Goal: Navigation & Orientation: Understand site structure

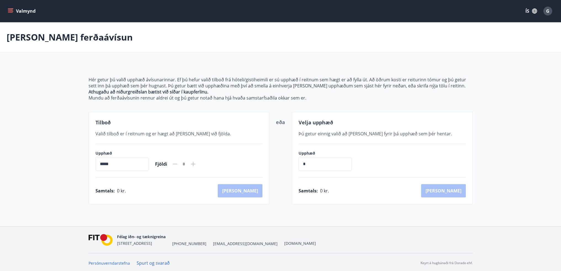
click at [13, 11] on icon "menu" at bounding box center [11, 11] width 6 height 1
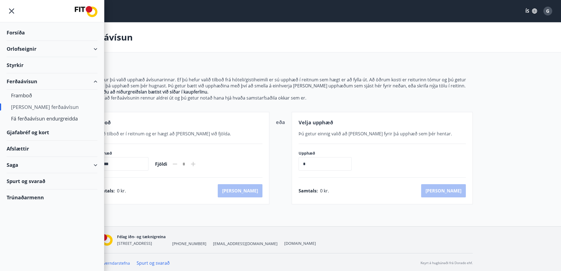
click at [22, 133] on div "Gjafabréf og kort" at bounding box center [52, 132] width 91 height 16
click at [203, 41] on div "[PERSON_NAME] ferðaávísun" at bounding box center [280, 37] width 561 height 30
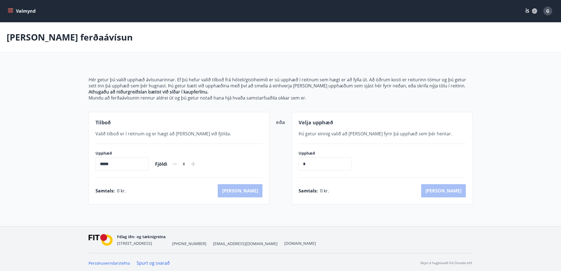
click at [11, 11] on icon "menu" at bounding box center [11, 11] width 6 height 6
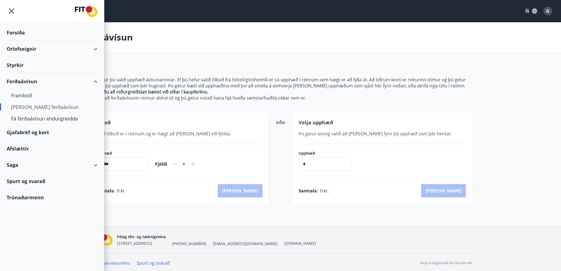
click at [18, 163] on div "Saga" at bounding box center [52, 165] width 91 height 16
click at [20, 180] on div "Ferðaávísun" at bounding box center [52, 179] width 82 height 12
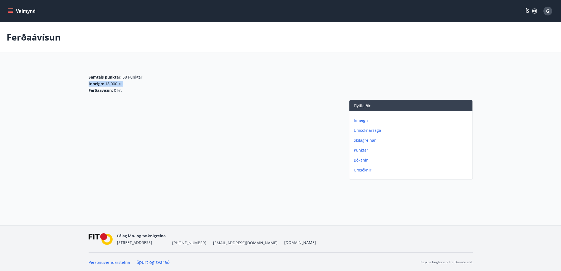
drag, startPoint x: 86, startPoint y: 83, endPoint x: 128, endPoint y: 84, distance: 42.0
click at [128, 84] on div "Samtals punktar : 58 Punktar Inneign : 18.000 kr. Ferðaávísun : 0 kr. Flýtileið…" at bounding box center [280, 122] width 397 height 119
click at [137, 85] on div "Inneign : 18.000 kr." at bounding box center [281, 84] width 384 height 6
drag, startPoint x: 87, startPoint y: 81, endPoint x: 130, endPoint y: 84, distance: 43.4
click at [130, 84] on div "Samtals punktar : 58 Punktar Inneign : 18.000 kr. Ferðaávísun : 0 kr. Flýtileið…" at bounding box center [280, 122] width 397 height 119
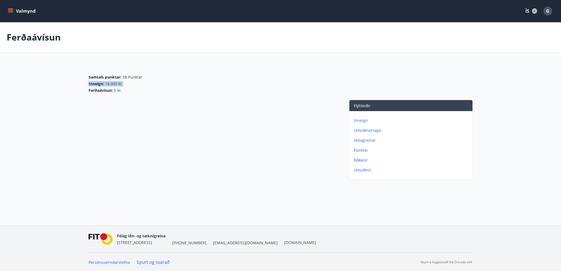
click at [147, 85] on div "Inneign : 18.000 kr." at bounding box center [281, 84] width 384 height 6
drag, startPoint x: 86, startPoint y: 83, endPoint x: 131, endPoint y: 86, distance: 45.1
click at [131, 86] on div "Samtals punktar : 58 Punktar Inneign : 18.000 kr. Ferðaávísun : 0 kr. Flýtileið…" at bounding box center [280, 122] width 397 height 119
click at [11, 10] on icon "menu" at bounding box center [11, 11] width 6 height 6
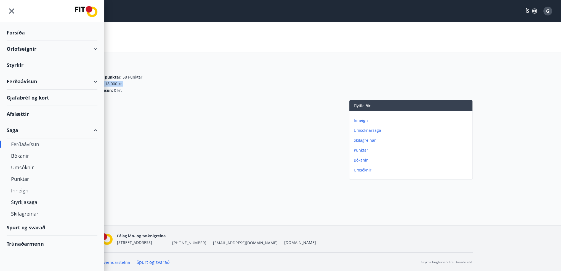
click at [31, 147] on div "Ferðaávísun" at bounding box center [52, 145] width 82 height 12
click at [184, 116] on div at bounding box center [213, 141] width 249 height 82
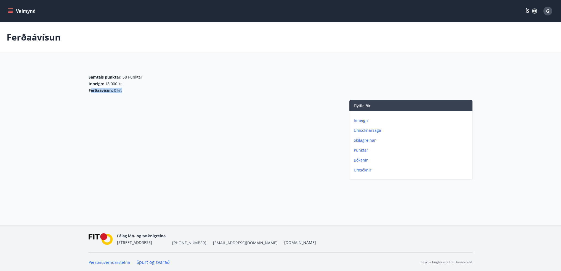
drag, startPoint x: 90, startPoint y: 91, endPoint x: 148, endPoint y: 95, distance: 59.0
click at [132, 91] on div "Ferðaávísun : 0 kr." at bounding box center [281, 91] width 384 height 6
click at [171, 103] on div at bounding box center [213, 141] width 249 height 82
drag, startPoint x: 88, startPoint y: 84, endPoint x: 150, endPoint y: 84, distance: 61.3
click at [147, 84] on div "Inneign : 18.000 kr." at bounding box center [281, 84] width 384 height 6
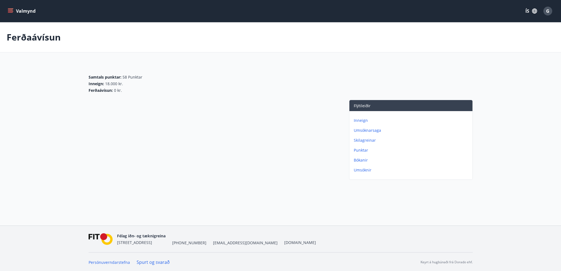
click at [362, 119] on p "Inneign" at bounding box center [412, 121] width 116 height 6
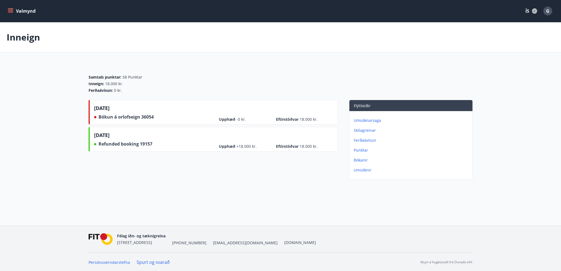
click at [364, 159] on p "Bókanir" at bounding box center [412, 161] width 116 height 6
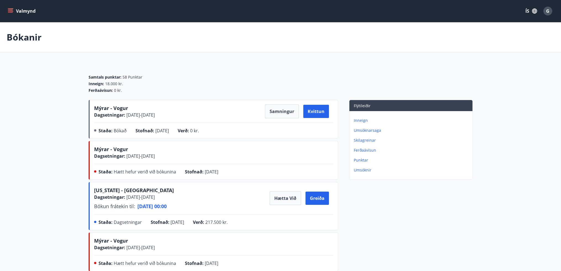
click at [358, 171] on p "Umsóknir" at bounding box center [412, 170] width 116 height 6
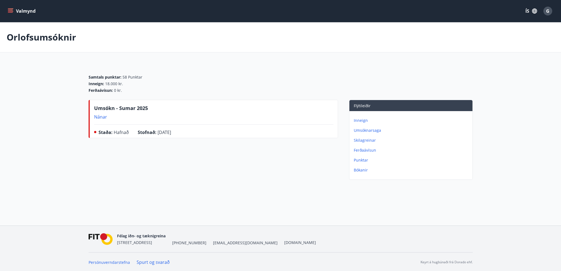
click at [358, 162] on p "Punktar" at bounding box center [412, 161] width 116 height 6
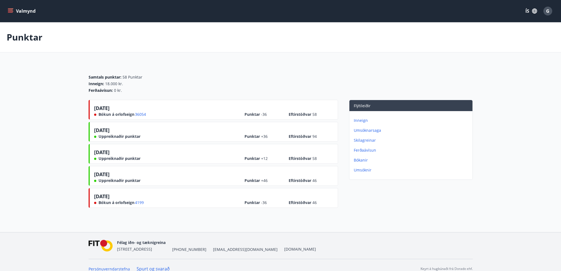
click at [360, 150] on p "Ferðaávísun" at bounding box center [412, 151] width 116 height 6
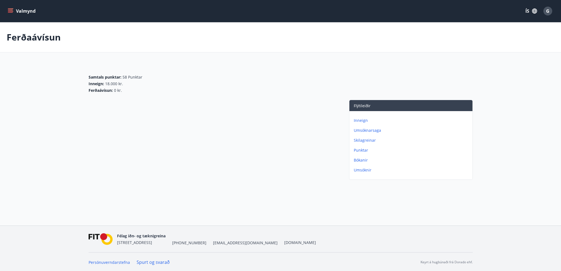
click at [366, 138] on p "Skilagreinar" at bounding box center [412, 141] width 116 height 6
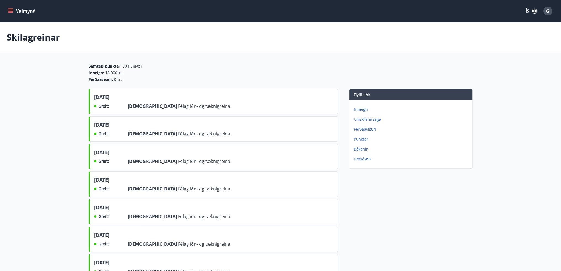
click at [366, 129] on p "Ferðaávísun" at bounding box center [412, 130] width 116 height 6
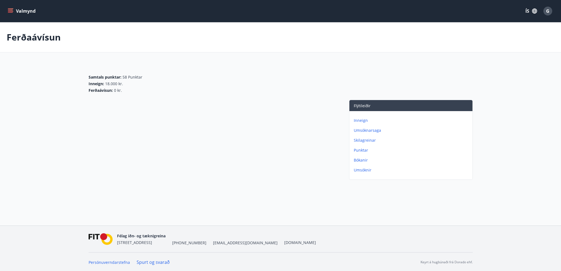
click at [361, 120] on p "Inneign" at bounding box center [412, 121] width 116 height 6
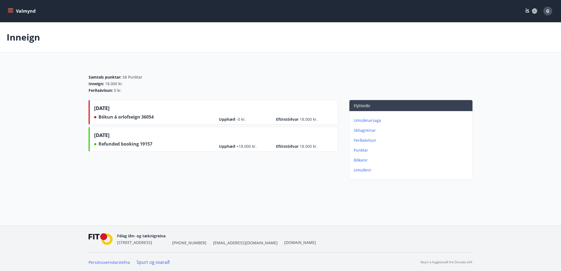
click at [13, 12] on icon "menu" at bounding box center [11, 11] width 6 height 6
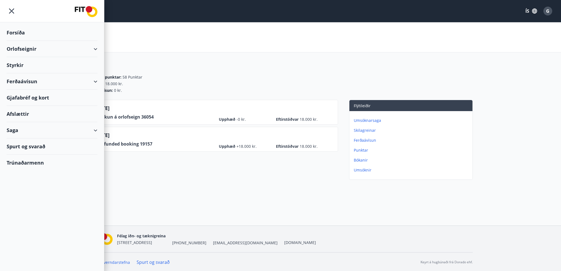
click at [28, 163] on div "Trúnaðarmenn" at bounding box center [52, 163] width 91 height 16
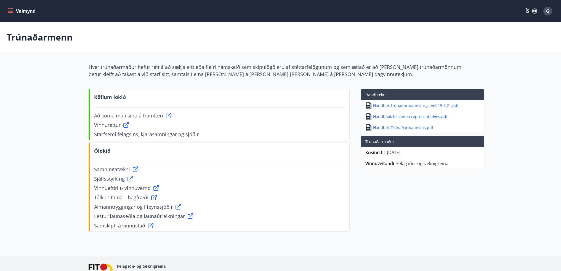
scroll to position [31, 0]
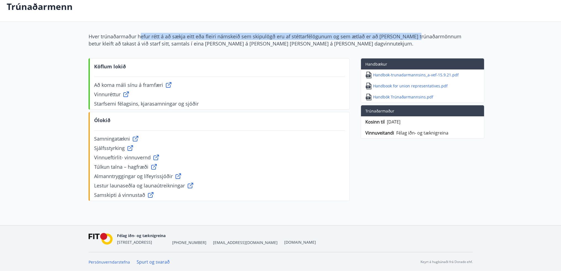
drag, startPoint x: 141, startPoint y: 36, endPoint x: 439, endPoint y: 35, distance: 298.0
click at [426, 33] on span "Hver trúnaðarmaður hefur rétt á að sækja eitt eða fleiri námskeið sem skipulögð…" at bounding box center [275, 40] width 373 height 14
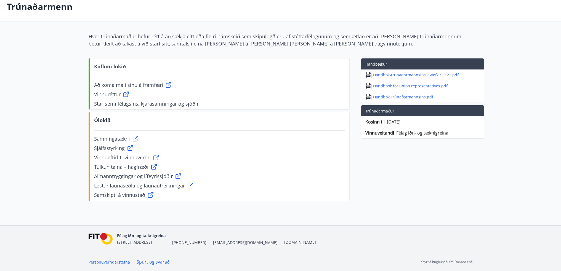
click at [540, 64] on main "Trúnaðarmenn Hver trúnaðarmaður hefur rétt á að sækja eitt eða fleiri námskeið …" at bounding box center [280, 98] width 561 height 212
